Goal: Contribute content: Add original content to the website for others to see

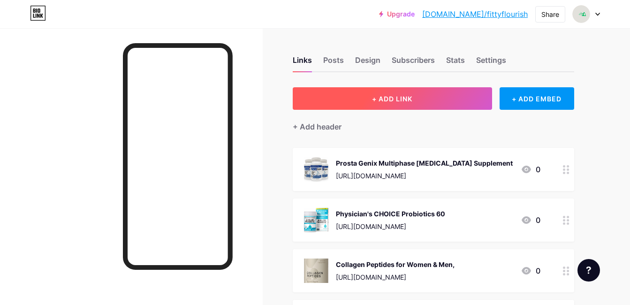
click at [432, 98] on button "+ ADD LINK" at bounding box center [392, 98] width 199 height 23
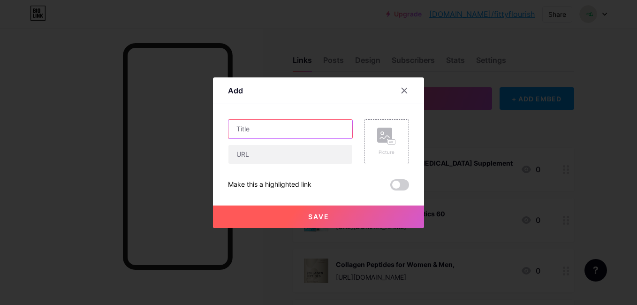
click at [317, 127] on input "text" at bounding box center [290, 129] width 124 height 19
type input "renpho measuring tape"
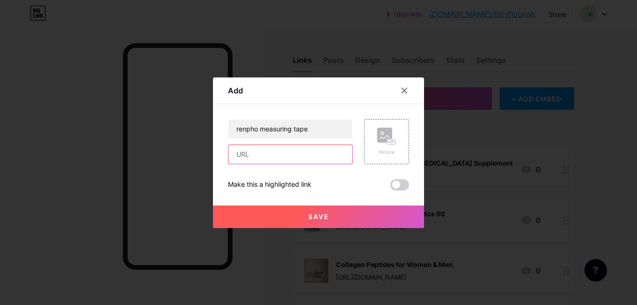
click at [296, 151] on input "text" at bounding box center [290, 154] width 124 height 19
paste input "[URL][DOMAIN_NAME]"
type input "[URL][DOMAIN_NAME]"
click at [391, 137] on rect at bounding box center [384, 135] width 15 height 15
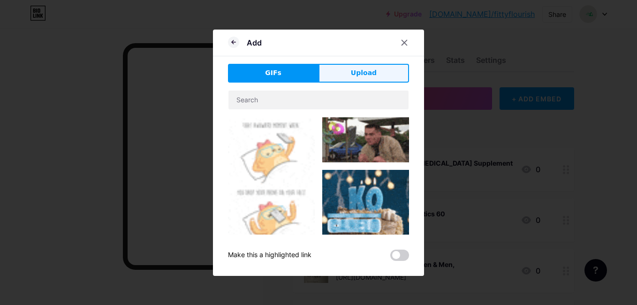
click at [372, 75] on span "Upload" at bounding box center [364, 73] width 26 height 10
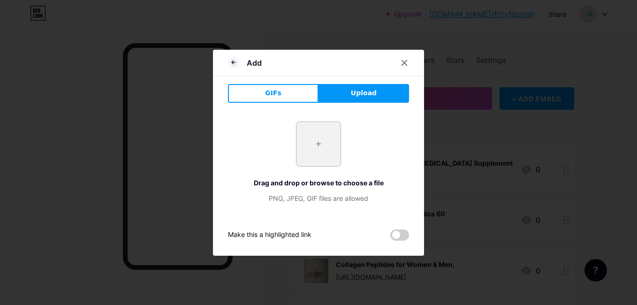
click at [317, 144] on input "file" at bounding box center [318, 144] width 44 height 44
type input "C:\fakepath\renpho measuring tape.jpg"
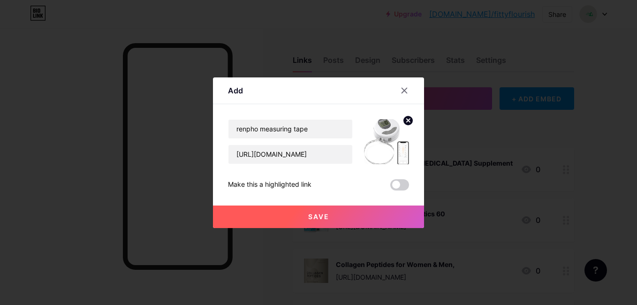
click at [308, 219] on span "Save" at bounding box center [318, 216] width 21 height 8
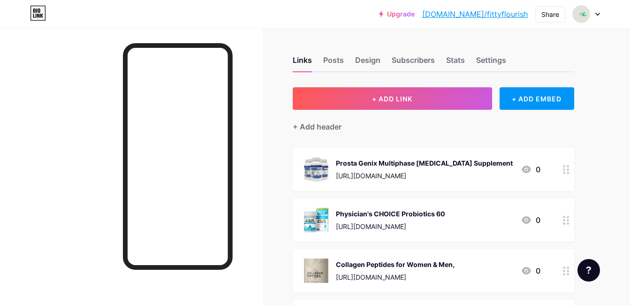
click at [283, 5] on div "Upgrade [DOMAIN_NAME]/fittyf... [DOMAIN_NAME]/fittyflourish Share Switch accoun…" at bounding box center [315, 14] width 630 height 28
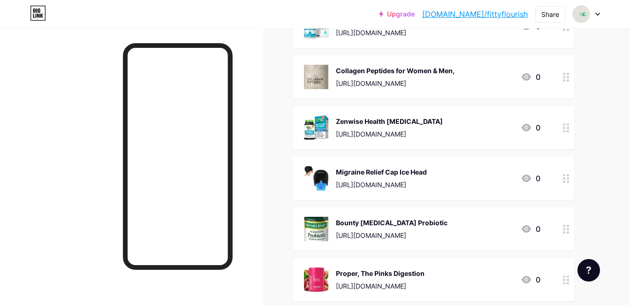
scroll to position [175, 0]
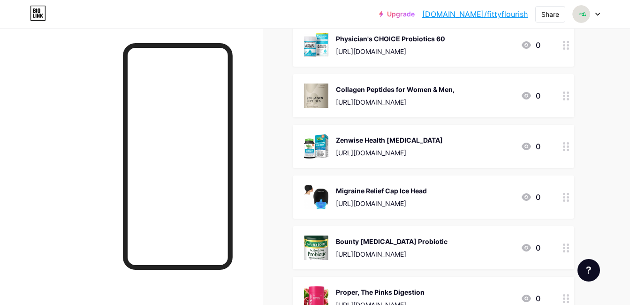
click at [363, 98] on div "[URL][DOMAIN_NAME]" at bounding box center [395, 102] width 119 height 10
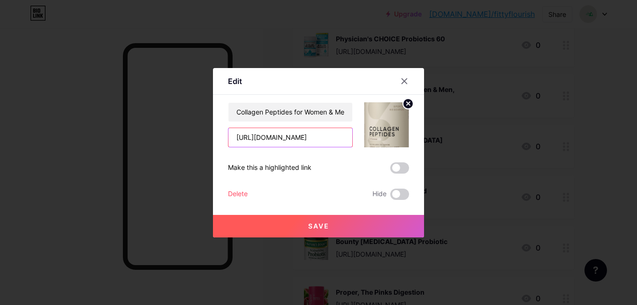
click at [304, 138] on input "[URL][DOMAIN_NAME]" at bounding box center [290, 137] width 124 height 19
click at [315, 138] on input "[URL][DOMAIN_NAME]" at bounding box center [290, 137] width 124 height 19
click at [293, 136] on input "[URL][DOMAIN_NAME]" at bounding box center [290, 137] width 124 height 19
click at [404, 77] on icon at bounding box center [405, 81] width 8 height 8
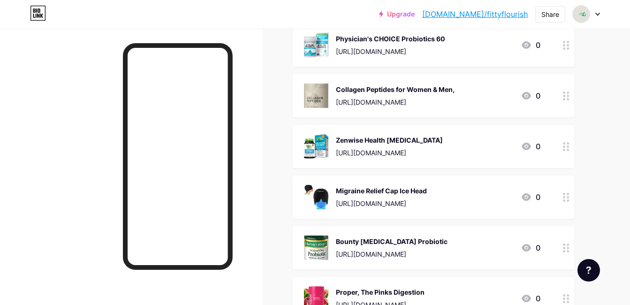
click at [391, 104] on div "[URL][DOMAIN_NAME]" at bounding box center [395, 102] width 119 height 10
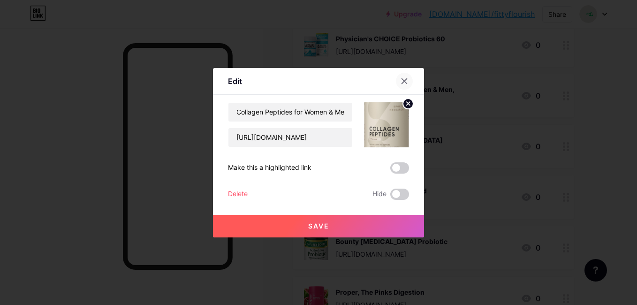
click at [405, 80] on icon at bounding box center [405, 81] width 8 height 8
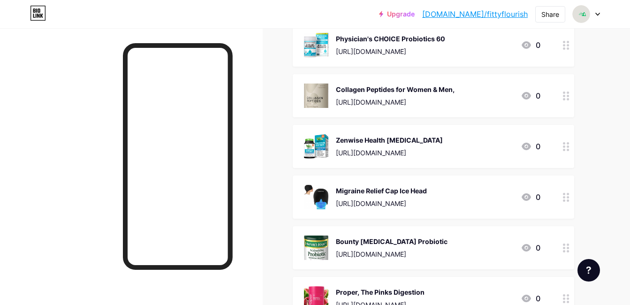
click at [323, 100] on img at bounding box center [316, 95] width 24 height 24
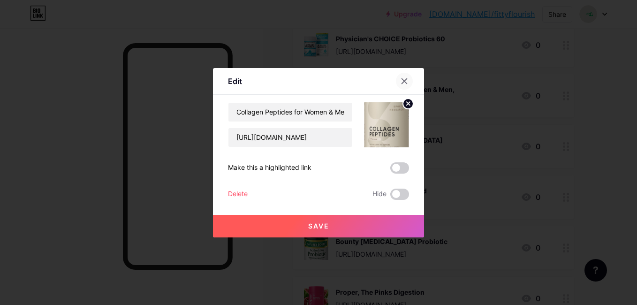
click at [406, 81] on icon at bounding box center [405, 81] width 8 height 8
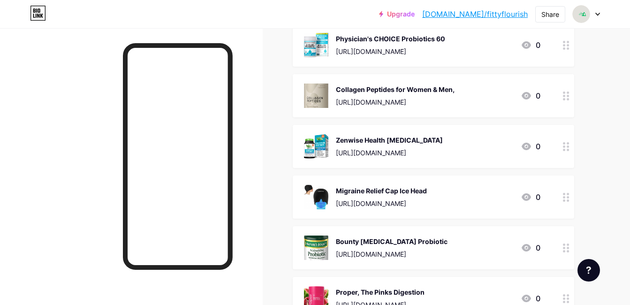
click at [398, 151] on div "[URL][DOMAIN_NAME]" at bounding box center [389, 153] width 107 height 10
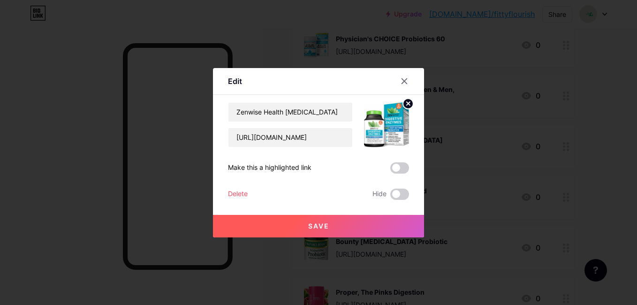
click at [398, 151] on div "Zenwise Health [MEDICAL_DATA] [URL][DOMAIN_NAME] Make this a highlighted link D…" at bounding box center [318, 151] width 181 height 98
drag, startPoint x: 398, startPoint y: 151, endPoint x: 403, endPoint y: 80, distance: 71.0
click at [403, 80] on icon at bounding box center [405, 81] width 8 height 8
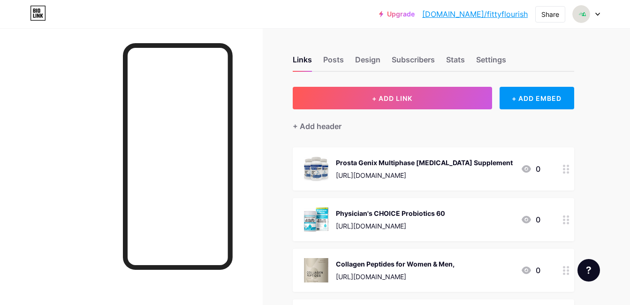
scroll to position [0, 0]
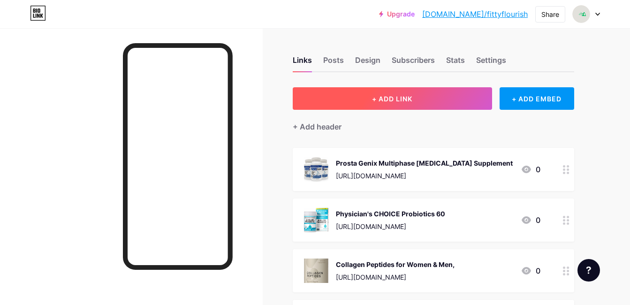
click at [371, 97] on button "+ ADD LINK" at bounding box center [392, 98] width 199 height 23
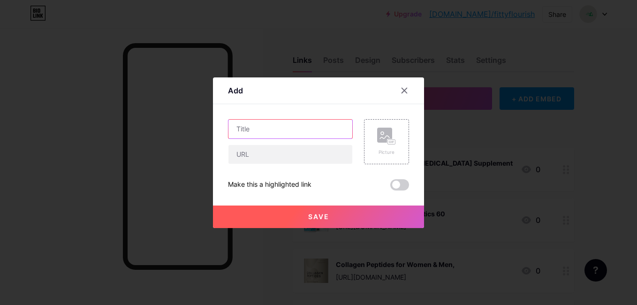
click at [318, 123] on input "text" at bounding box center [290, 129] width 124 height 19
paste input "Supplement for Weight Loss"
type input "Supplement for Weight Loss"
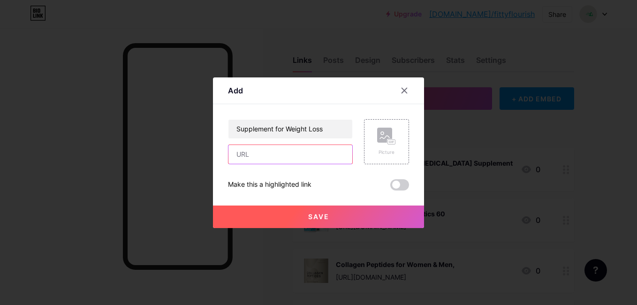
click at [310, 162] on input "text" at bounding box center [290, 154] width 124 height 19
paste input "[URL][DOMAIN_NAME]"
type input "[URL][DOMAIN_NAME]"
click at [374, 147] on div "Picture" at bounding box center [386, 141] width 45 height 45
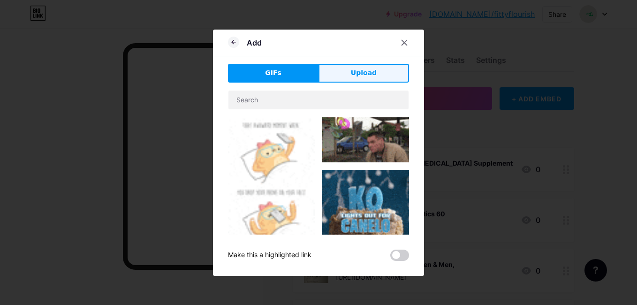
click at [352, 74] on span "Upload" at bounding box center [364, 73] width 26 height 10
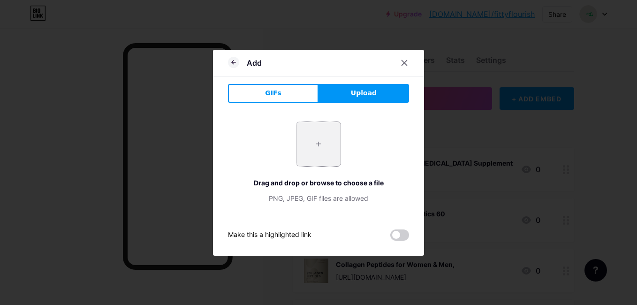
click at [317, 145] on input "file" at bounding box center [318, 144] width 44 height 44
type input "C:\fakepath\Supplement for Weight Loss.jpg"
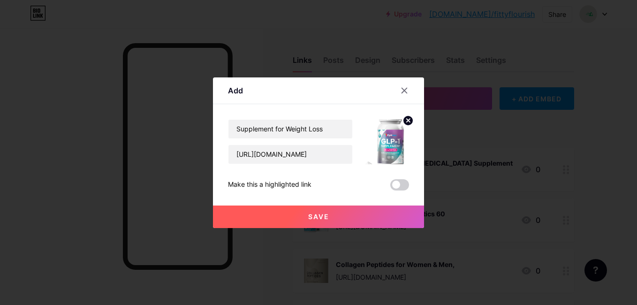
click at [336, 212] on button "Save" at bounding box center [318, 216] width 211 height 23
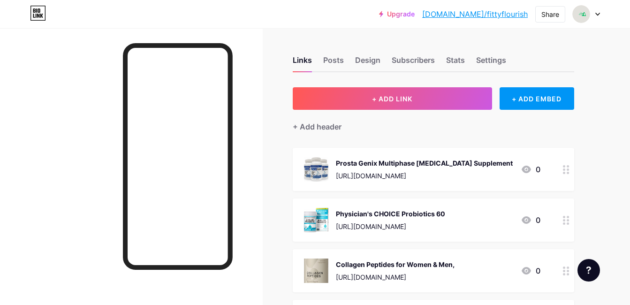
click at [280, 16] on div "Upgrade [DOMAIN_NAME]/fittyf... [DOMAIN_NAME]/fittyflourish Share Switch accoun…" at bounding box center [315, 14] width 630 height 17
